Goal: Find contact information: Find contact information

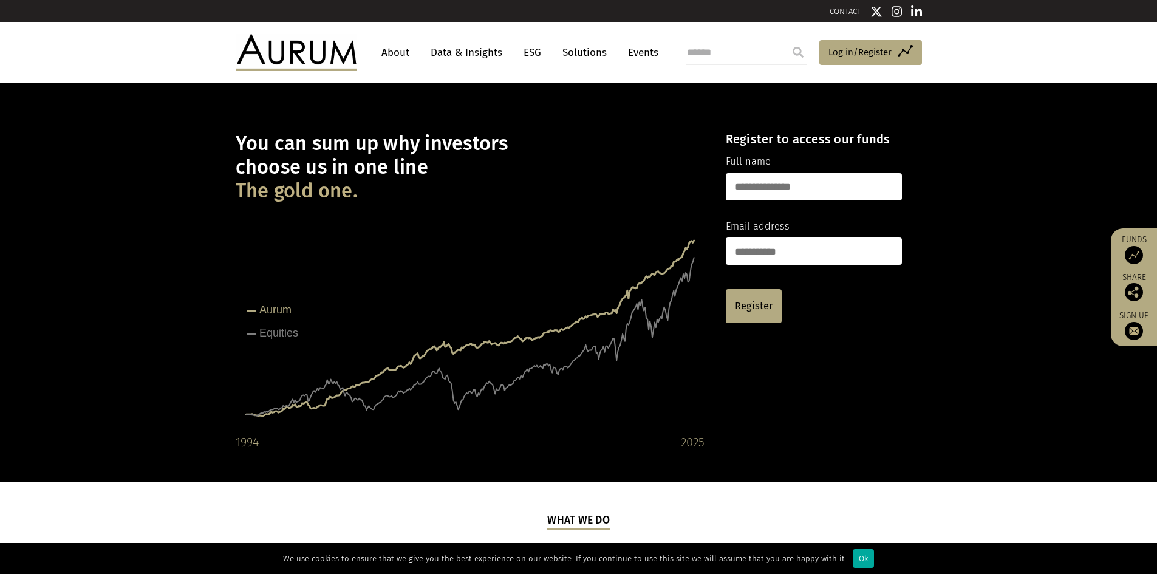
drag, startPoint x: 237, startPoint y: 164, endPoint x: 449, endPoint y: 165, distance: 212.5
click at [449, 165] on h1 "You can sum up why investors choose us in one line The gold one." at bounding box center [470, 167] width 469 height 71
click at [387, 52] on link "About" at bounding box center [395, 52] width 40 height 22
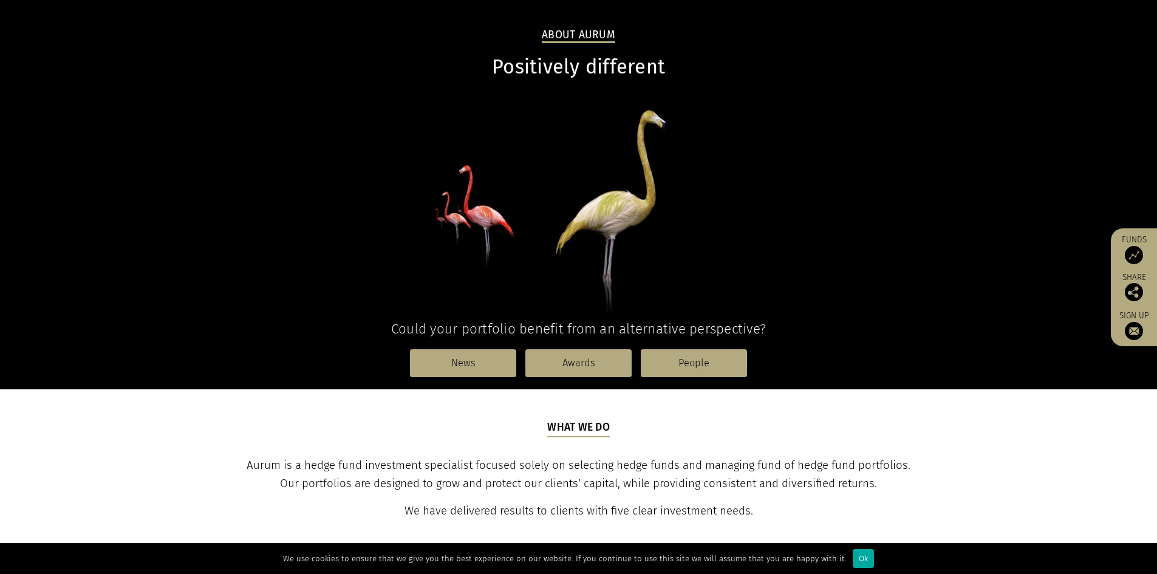
scroll to position [243, 0]
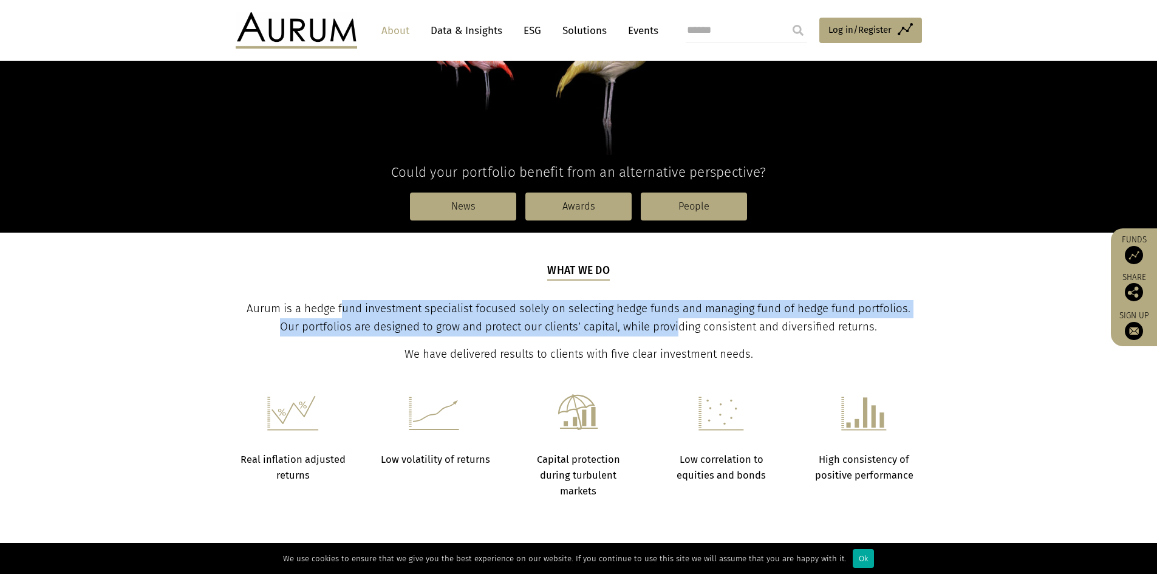
drag, startPoint x: 331, startPoint y: 300, endPoint x: 671, endPoint y: 322, distance: 340.1
click at [671, 322] on p "Aurum is a hedge fund investment specialist focused solely on selecting hedge f…" at bounding box center [578, 318] width 683 height 36
click at [671, 322] on span "Aurum is a hedge fund investment specialist focused solely on selecting hedge f…" at bounding box center [578, 318] width 664 height 32
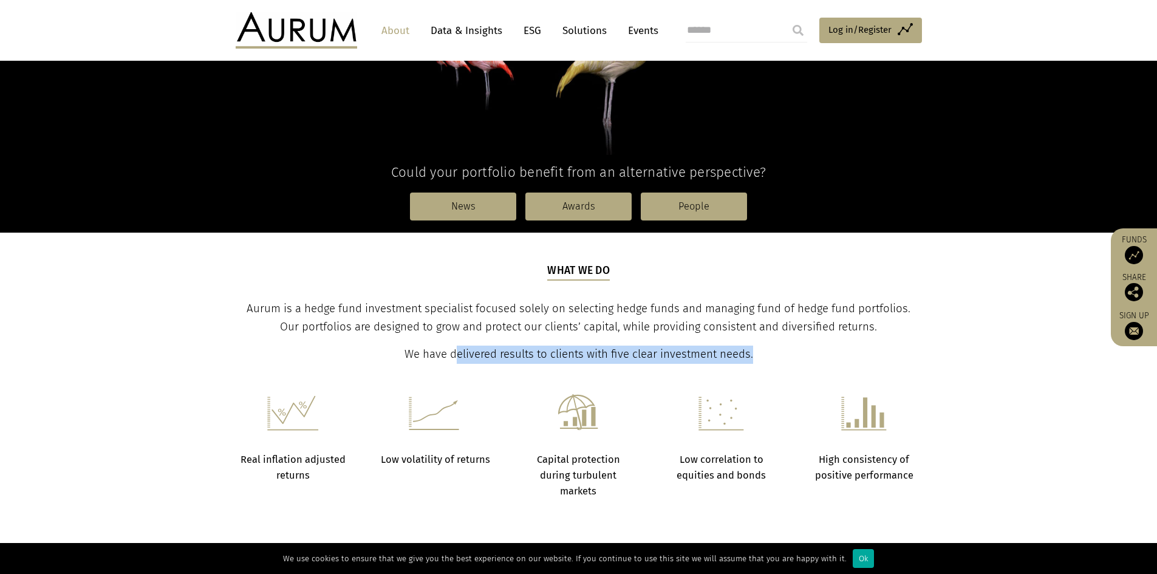
drag, startPoint x: 458, startPoint y: 356, endPoint x: 805, endPoint y: 351, distance: 346.7
click at [805, 351] on p "We have delivered results to clients with five clear investment needs." at bounding box center [578, 354] width 683 height 18
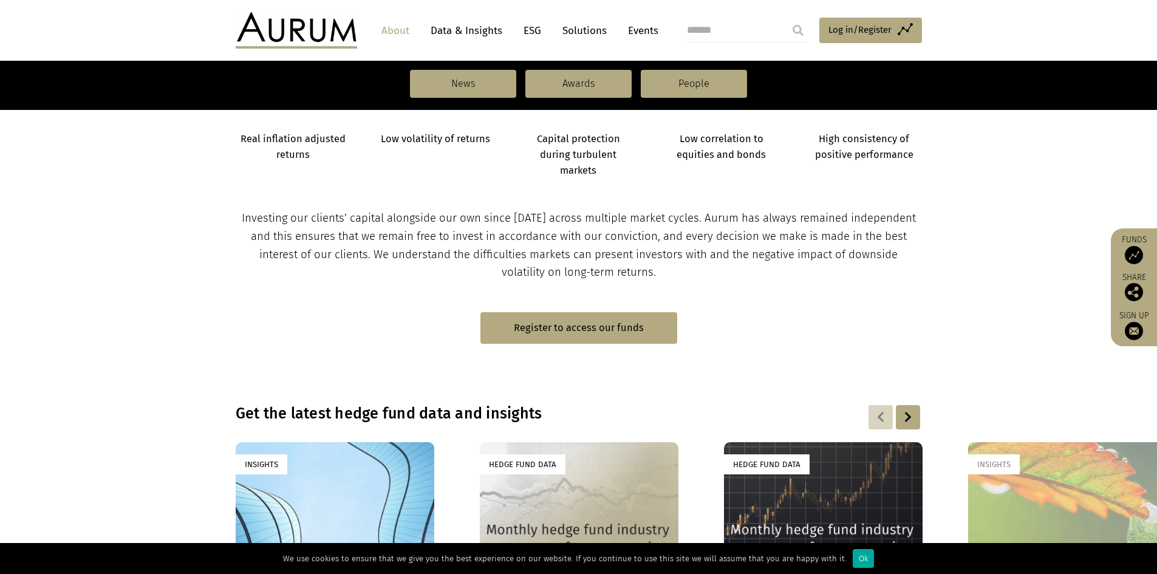
scroll to position [546, 0]
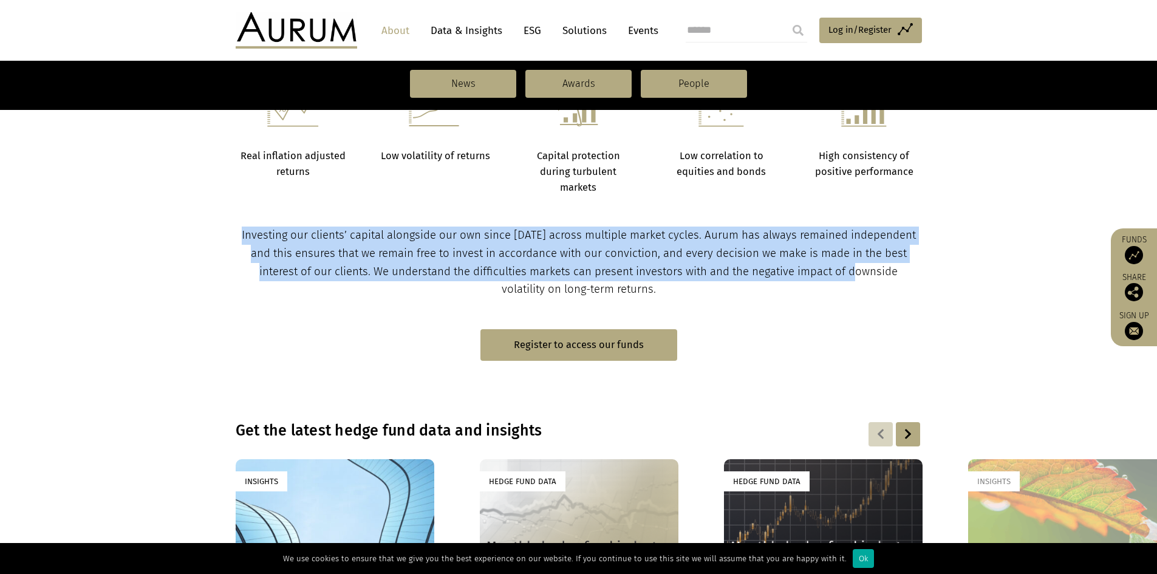
drag, startPoint x: 269, startPoint y: 220, endPoint x: 872, endPoint y: 279, distance: 605.7
click at [872, 279] on section "Investing our clients’ capital alongside our own since 1994 across multiple mar…" at bounding box center [578, 247] width 1157 height 103
click at [872, 279] on p "Investing our clients’ capital alongside our own since 1994 across multiple mar…" at bounding box center [578, 262] width 683 height 73
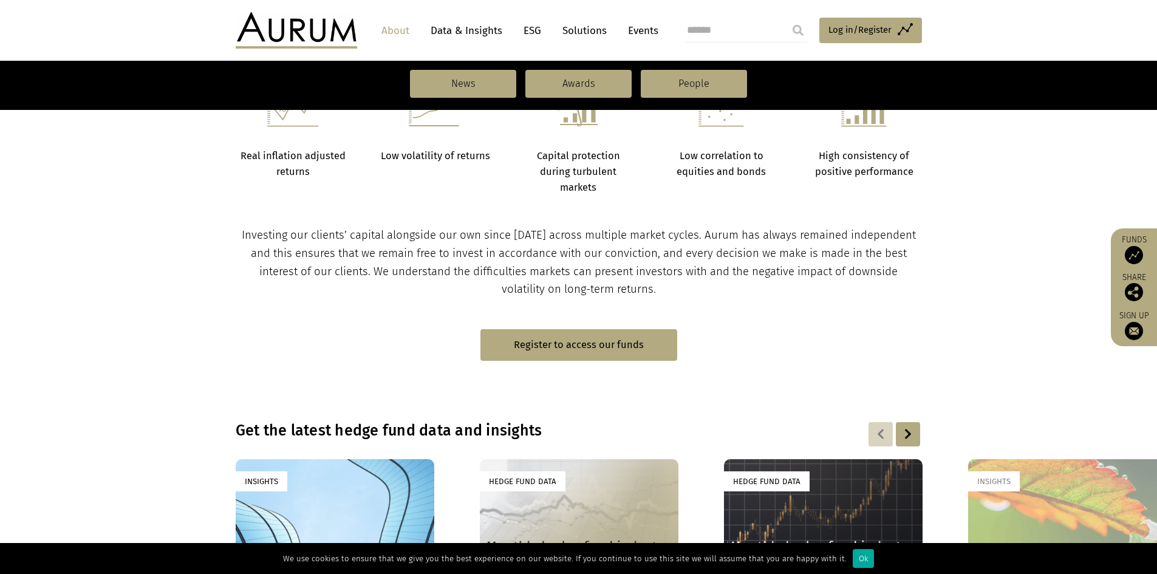
drag, startPoint x: 562, startPoint y: 263, endPoint x: 733, endPoint y: 250, distance: 171.7
click at [562, 262] on p "Investing our clients’ capital alongside our own since 1994 across multiple mar…" at bounding box center [578, 262] width 683 height 73
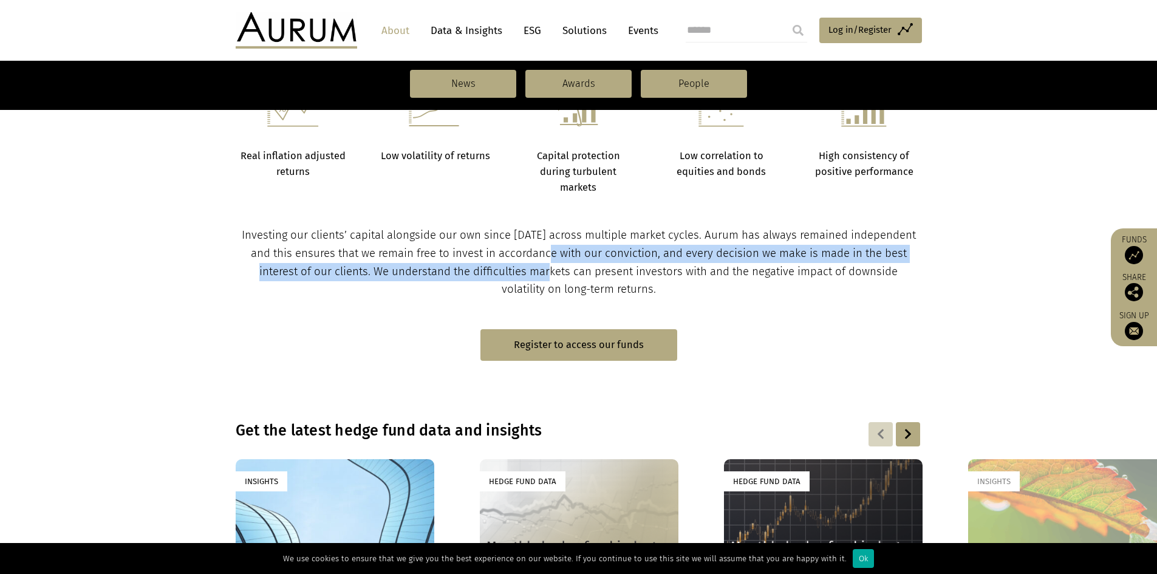
drag, startPoint x: 733, startPoint y: 250, endPoint x: 512, endPoint y: 226, distance: 221.6
click at [732, 249] on span "Investing our clients’ capital alongside our own since 1994 across multiple mar…" at bounding box center [579, 262] width 674 height 68
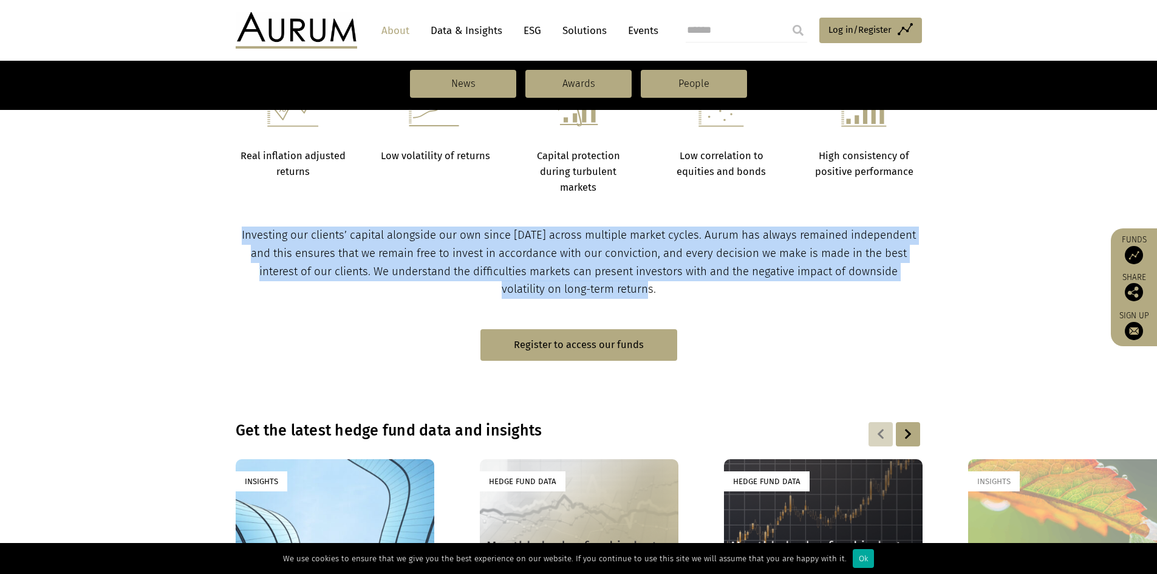
drag, startPoint x: 619, startPoint y: 222, endPoint x: 925, endPoint y: 281, distance: 311.6
click at [925, 281] on section "Investing our clients’ capital alongside our own since 1994 across multiple mar…" at bounding box center [578, 247] width 1157 height 103
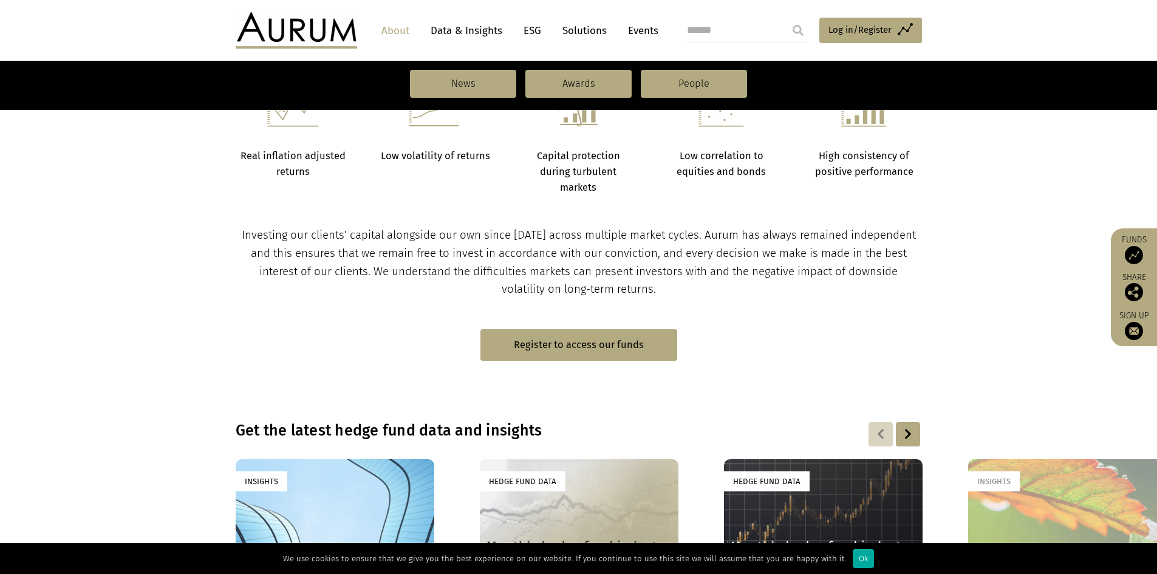
click at [925, 281] on div "Investing our clients’ capital alongside our own since 1994 across multiple mar…" at bounding box center [578, 262] width 710 height 73
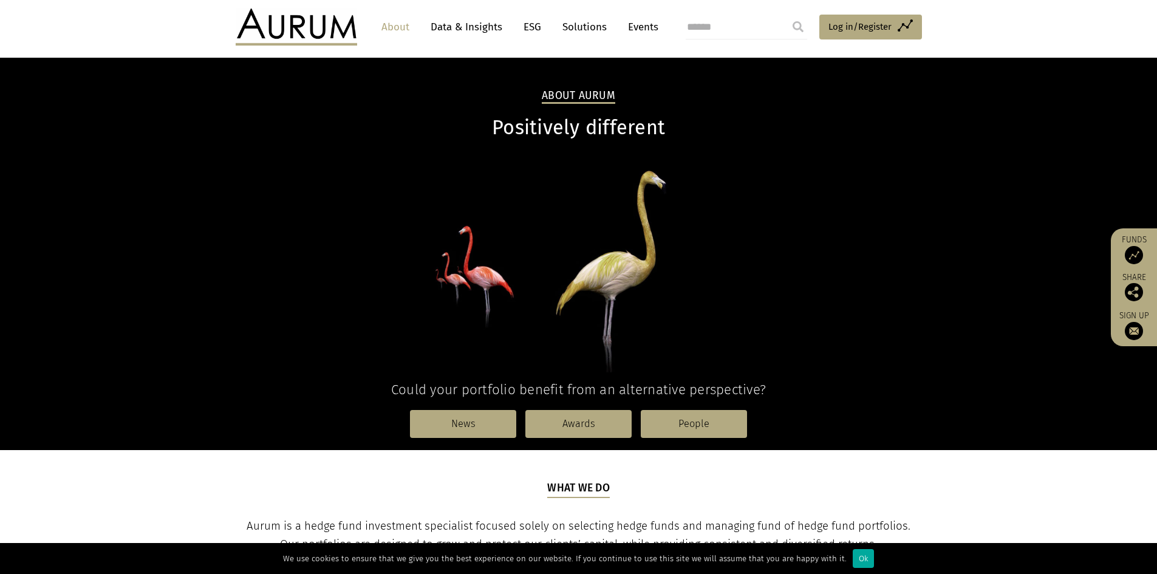
scroll to position [0, 0]
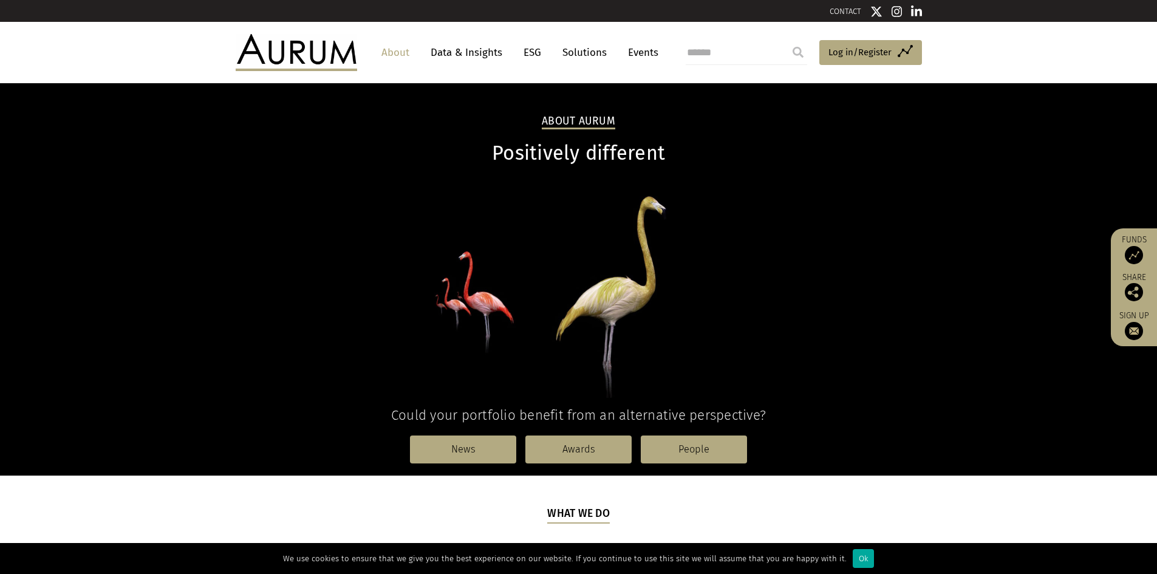
click at [850, 12] on link "CONTACT" at bounding box center [845, 11] width 32 height 9
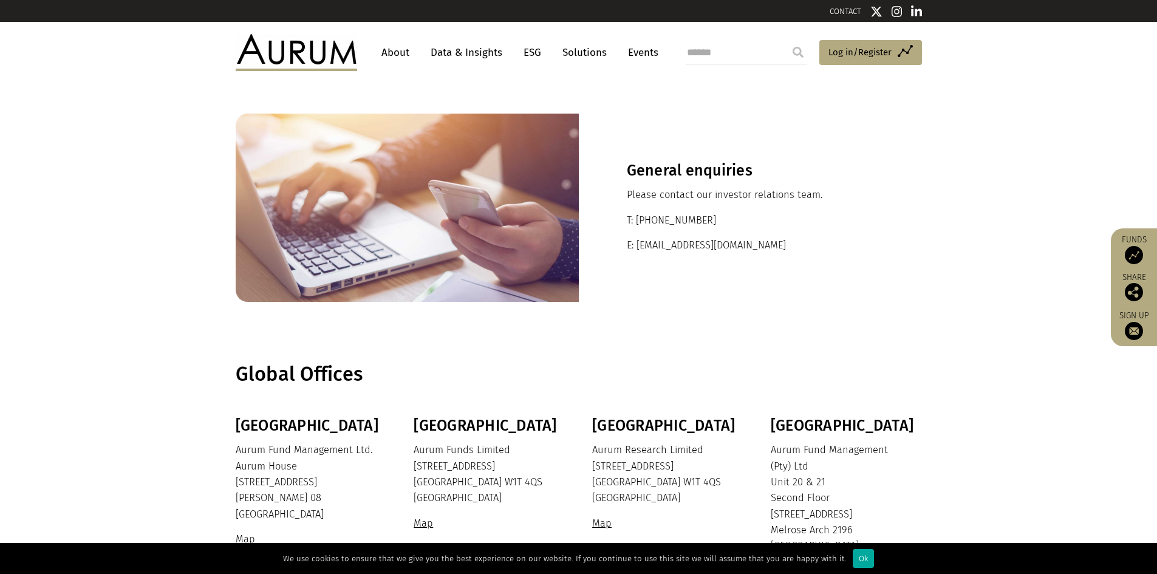
drag, startPoint x: 631, startPoint y: 222, endPoint x: 815, endPoint y: 222, distance: 183.4
click at [815, 222] on p "T: [PHONE_NUMBER]" at bounding box center [750, 220] width 247 height 16
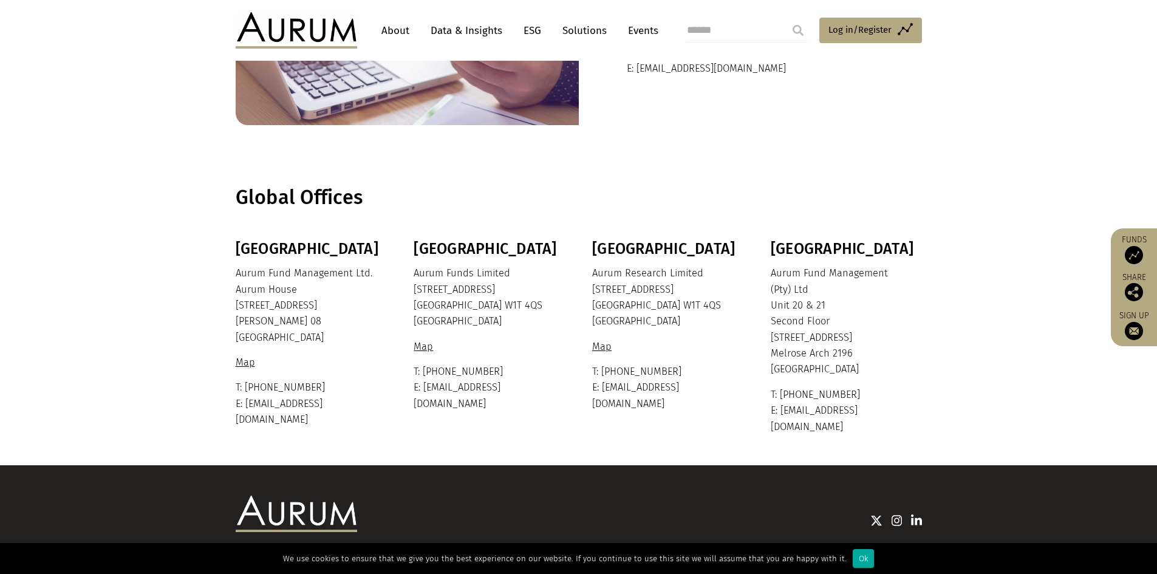
scroll to position [217, 0]
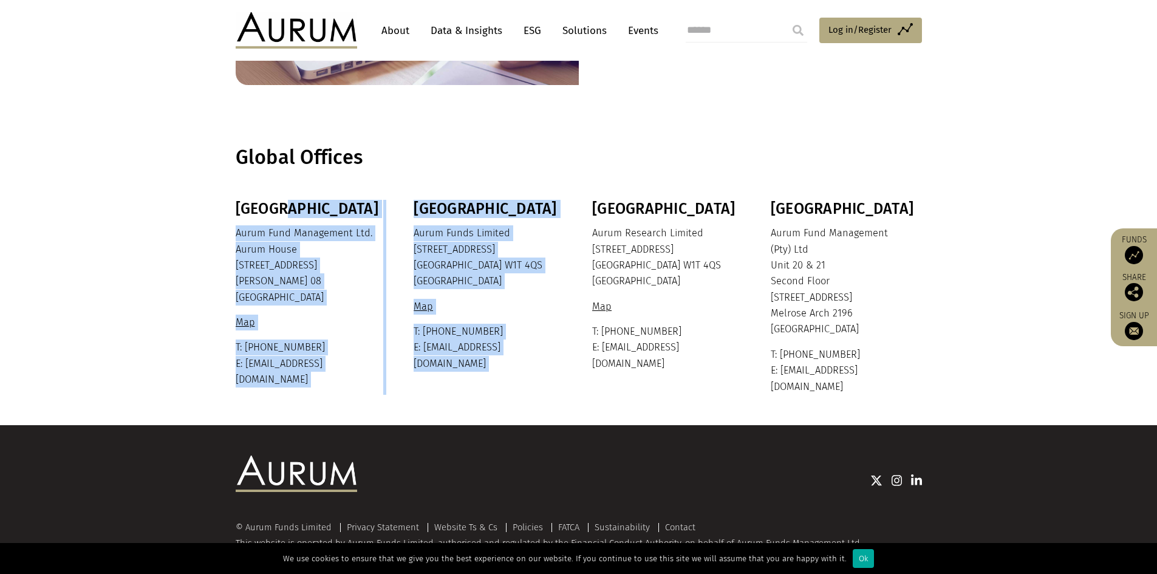
drag, startPoint x: 454, startPoint y: 374, endPoint x: 293, endPoint y: 216, distance: 225.8
click at [293, 216] on div "Bermuda Aurum Fund Management Ltd. Aurum House 35 Richmond Road Hamilton HM 08 …" at bounding box center [578, 297] width 710 height 195
click at [293, 216] on h3 "Bermuda" at bounding box center [310, 209] width 148 height 18
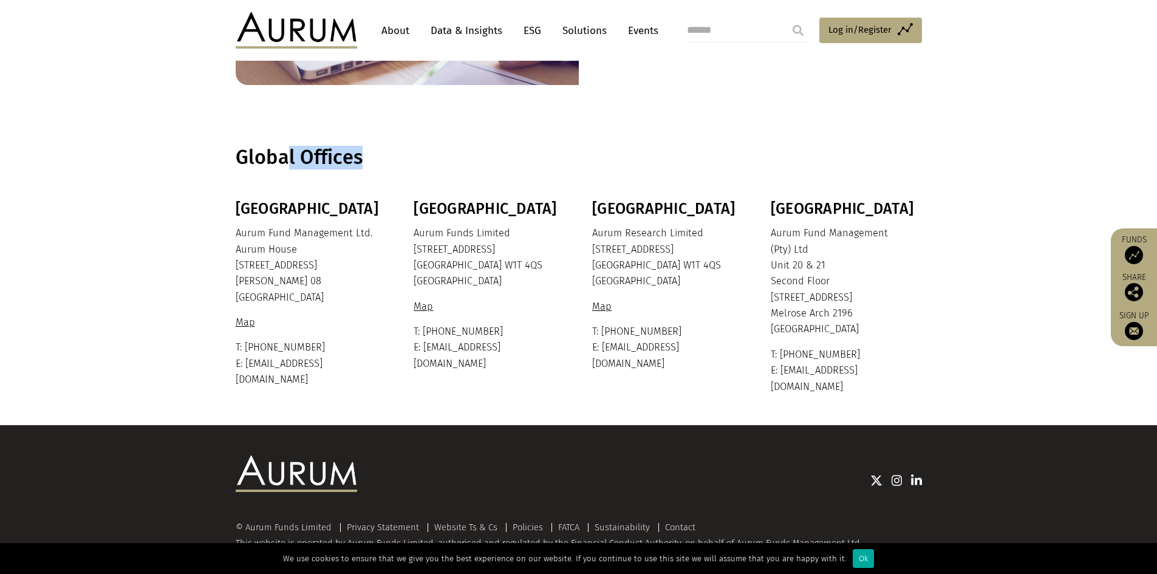
drag, startPoint x: 288, startPoint y: 151, endPoint x: 461, endPoint y: 151, distance: 173.0
click at [461, 151] on h1 "Global Offices" at bounding box center [577, 158] width 683 height 24
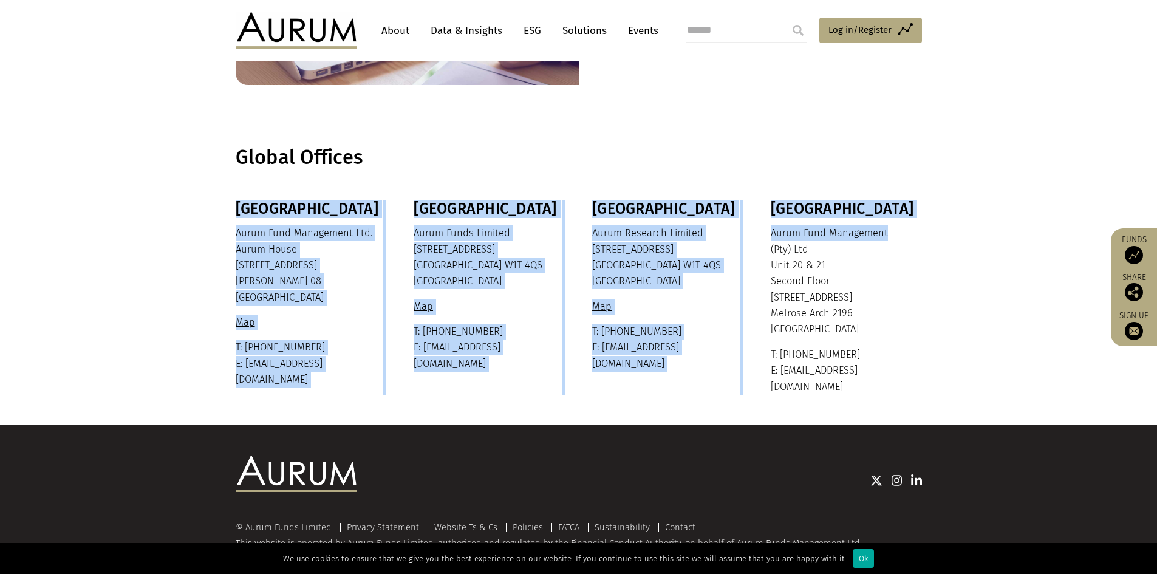
drag, startPoint x: 563, startPoint y: 186, endPoint x: 912, endPoint y: 224, distance: 351.8
click at [912, 224] on main "General enquiries Please contact our investor relations team. T: +44 20 7589 11…" at bounding box center [578, 145] width 1157 height 559
click at [912, 224] on div "South Africa Aurum Fund Management (Pty) Ltd Unit 20 & 21 Second Floor 1 Melros…" at bounding box center [844, 297] width 148 height 195
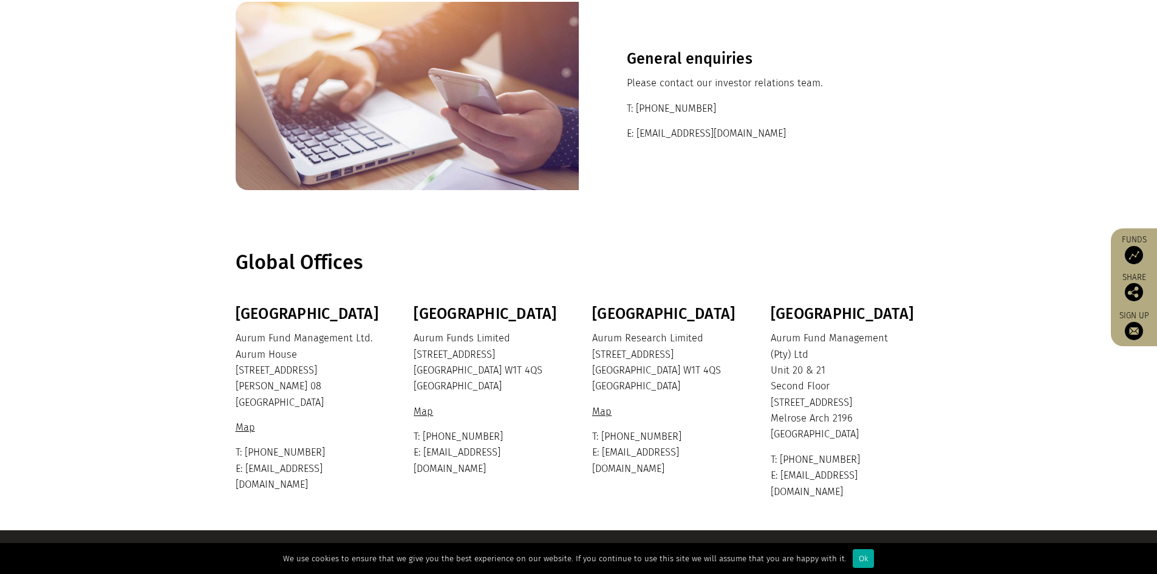
scroll to position [0, 0]
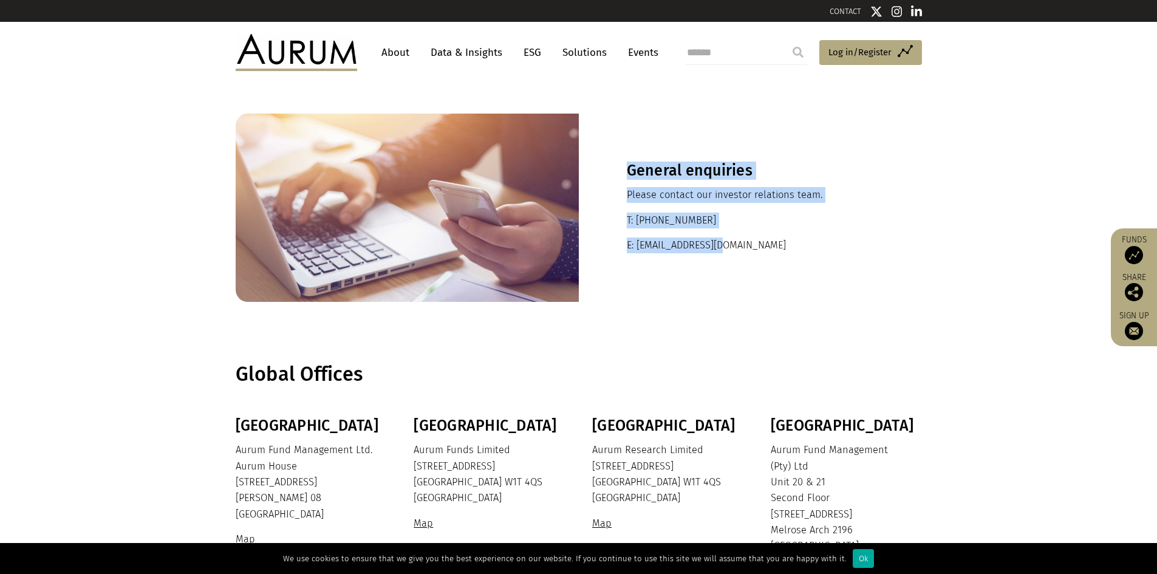
drag, startPoint x: 661, startPoint y: 178, endPoint x: 851, endPoint y: 280, distance: 215.7
click at [851, 280] on div "General enquiries Please contact our investor relations team. T: +44 20 7589 11…" at bounding box center [750, 208] width 343 height 188
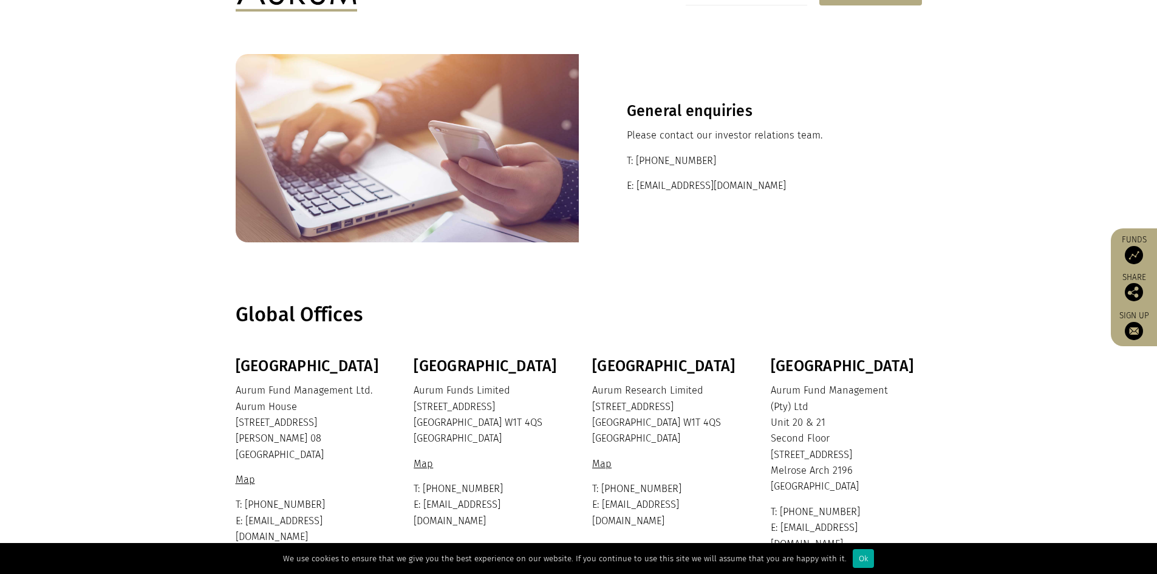
scroll to position [217, 0]
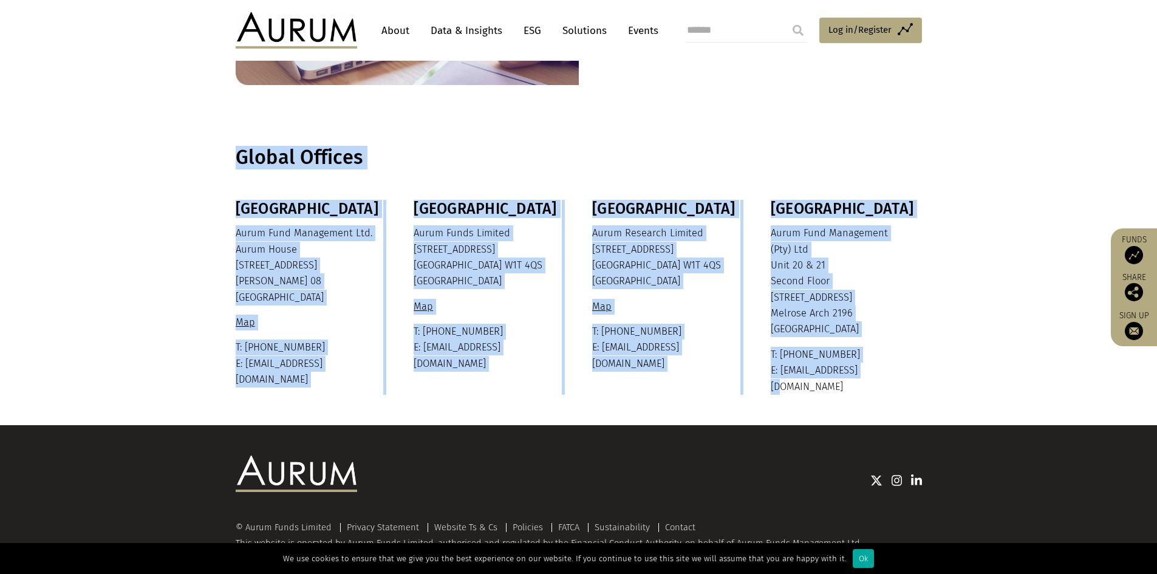
drag, startPoint x: 1039, startPoint y: 380, endPoint x: 794, endPoint y: 140, distance: 343.9
click at [794, 140] on main "General enquiries Please contact our investor relations team. T: +44 20 7589 11…" at bounding box center [578, 145] width 1157 height 559
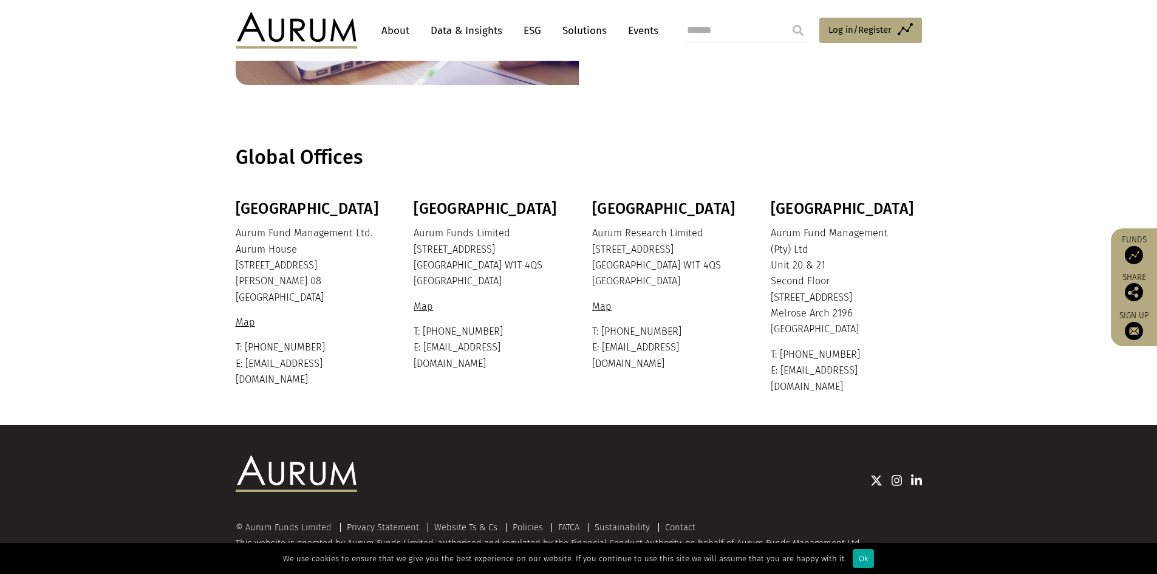
click at [794, 140] on section "Global Offices" at bounding box center [578, 157] width 1157 height 84
drag, startPoint x: 79, startPoint y: 162, endPoint x: 78, endPoint y: 138, distance: 24.3
click at [79, 155] on section "Global Offices" at bounding box center [578, 157] width 1157 height 84
